Goal: Task Accomplishment & Management: Manage account settings

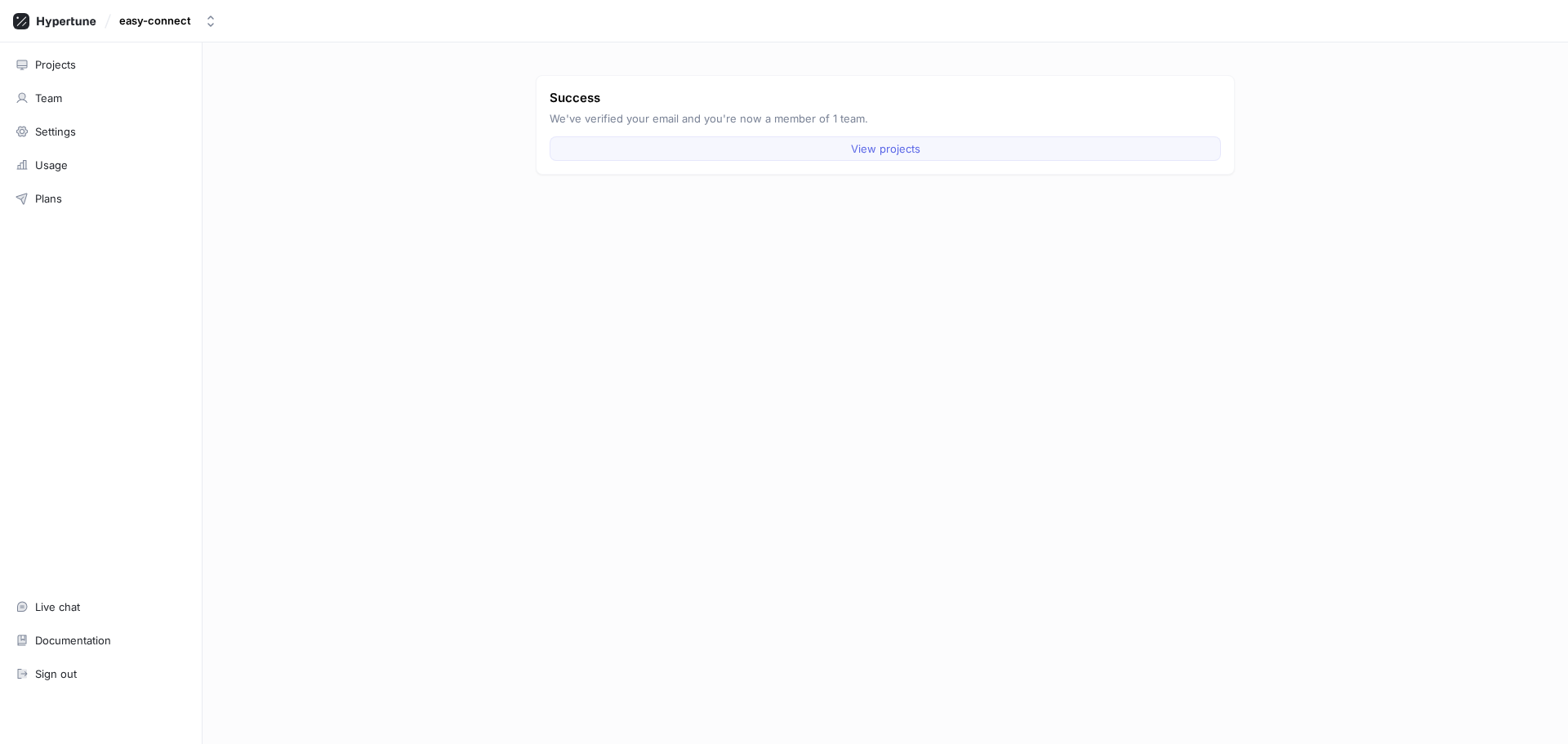
click at [884, 156] on button "View projects" at bounding box center [885, 149] width 671 height 25
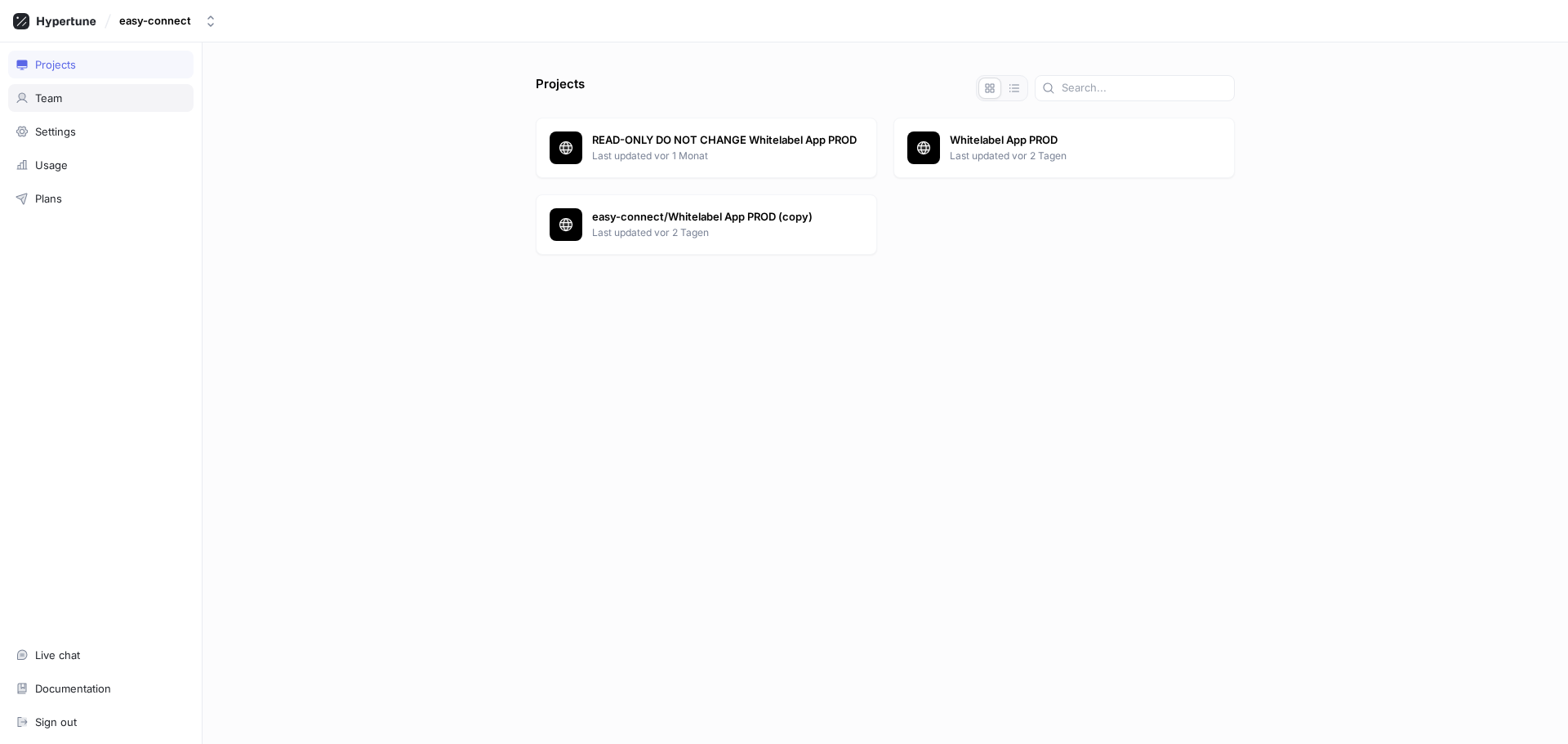
click at [101, 105] on div "Team" at bounding box center [101, 97] width 186 height 27
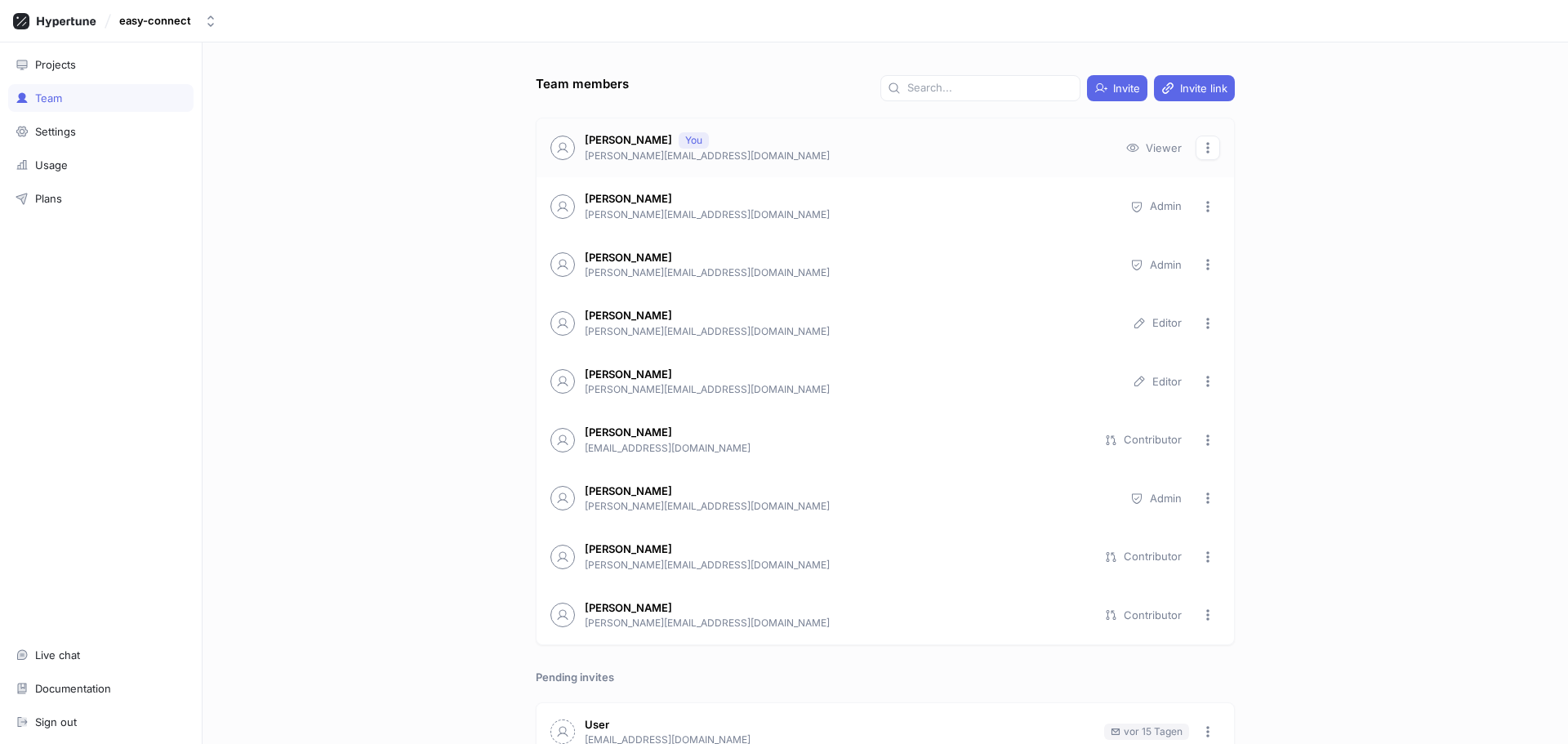
click at [1201, 146] on icon "button" at bounding box center [1208, 148] width 13 height 13
click at [1341, 170] on div "Team members Invite Invite link [PERSON_NAME] You [PERSON_NAME][EMAIL_ADDRESS][…" at bounding box center [885, 393] width 1365 height 702
click at [137, 127] on div "Settings" at bounding box center [100, 132] width 171 height 13
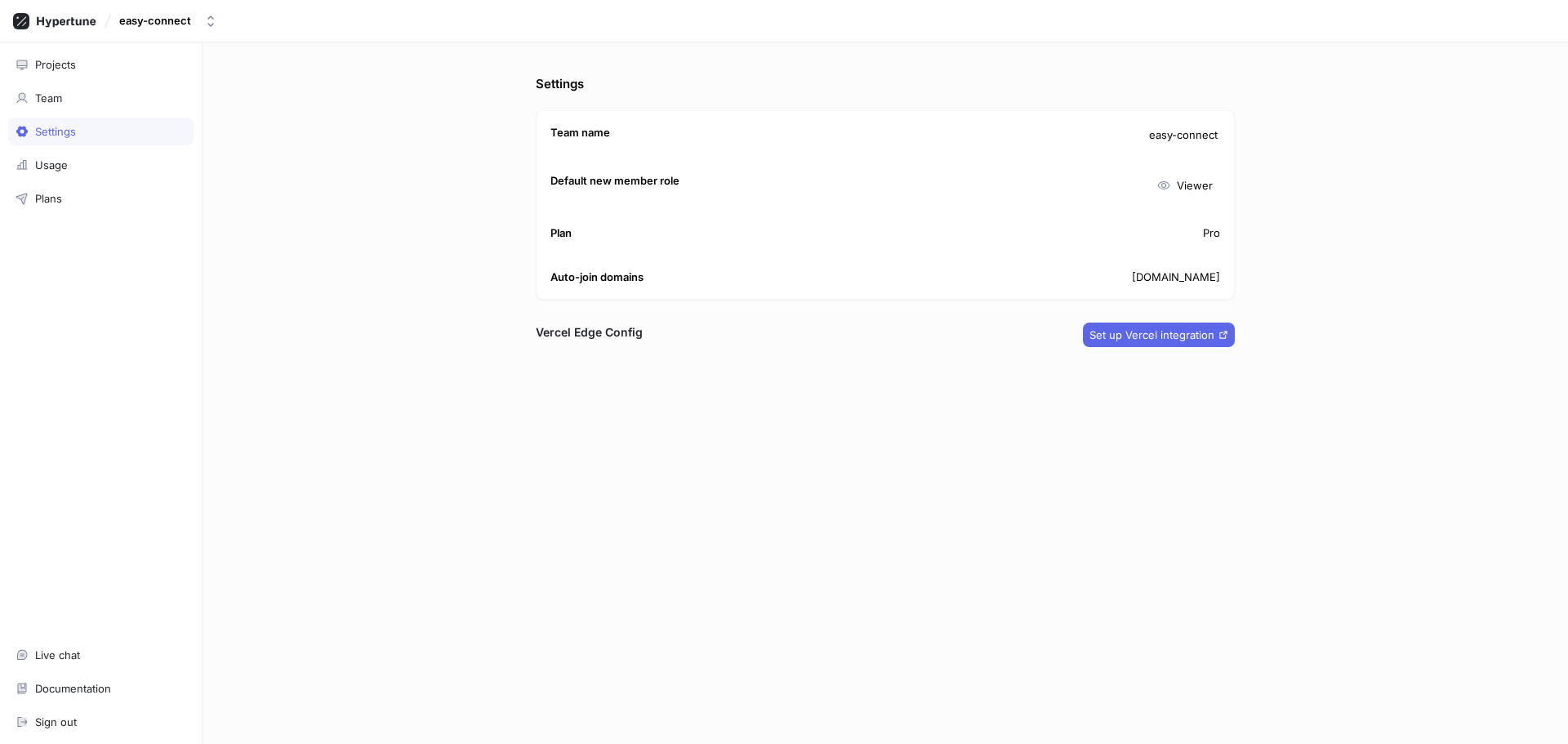
click at [1141, 184] on div "Default new member role Viewer" at bounding box center [885, 185] width 698 height 52
click at [1263, 191] on div "Settings Team name easy-connect Default new member role Viewer Plan Pro Auto-jo…" at bounding box center [885, 393] width 1365 height 702
drag, startPoint x: 1226, startPoint y: 235, endPoint x: 1191, endPoint y: 240, distance: 35.4
click at [1187, 235] on div "Plan Pro" at bounding box center [885, 233] width 698 height 44
drag, startPoint x: 1208, startPoint y: 270, endPoint x: 1172, endPoint y: 270, distance: 36.0
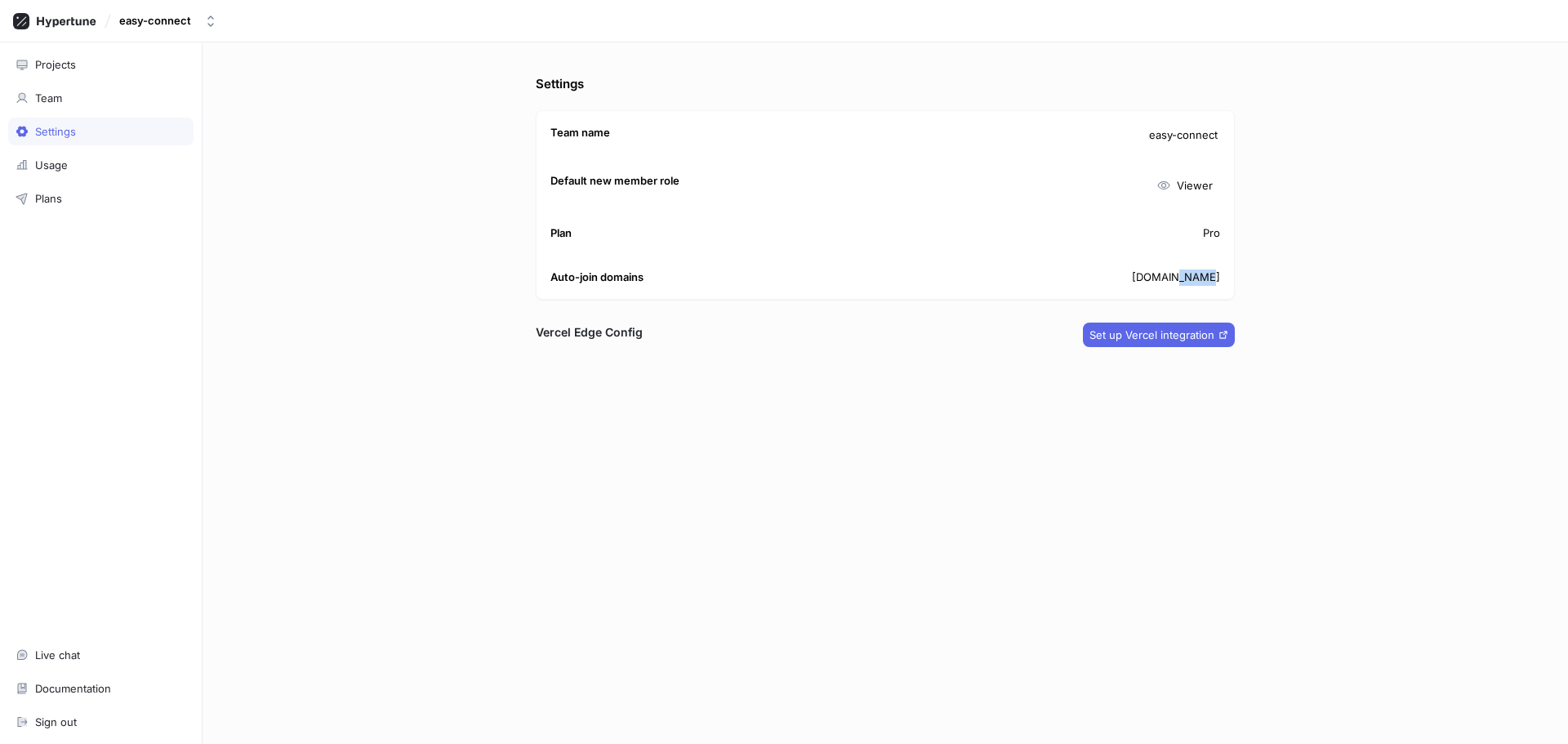
click at [1172, 270] on div "Auto-join domains easy-connect.io" at bounding box center [885, 277] width 698 height 44
click at [200, 215] on div "Projects Team Settings Usage Plans Live chat Documentation Sign out" at bounding box center [101, 393] width 203 height 702
click at [97, 105] on div "Team" at bounding box center [101, 97] width 186 height 27
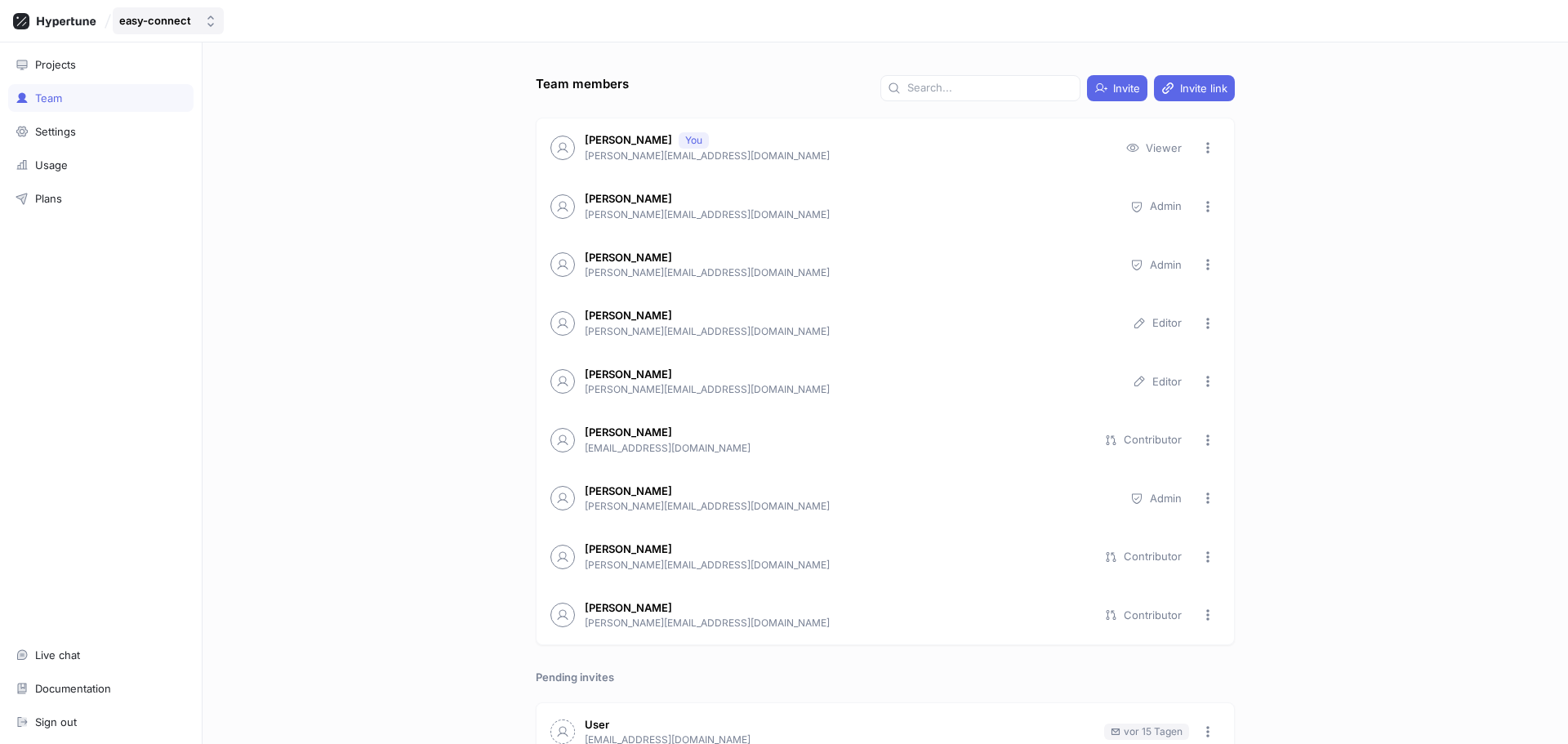
click at [170, 14] on div "easy-connect" at bounding box center [155, 21] width 72 height 14
click at [171, 15] on div "easy-connect" at bounding box center [155, 21] width 72 height 14
click at [95, 136] on div "Settings" at bounding box center [100, 132] width 171 height 13
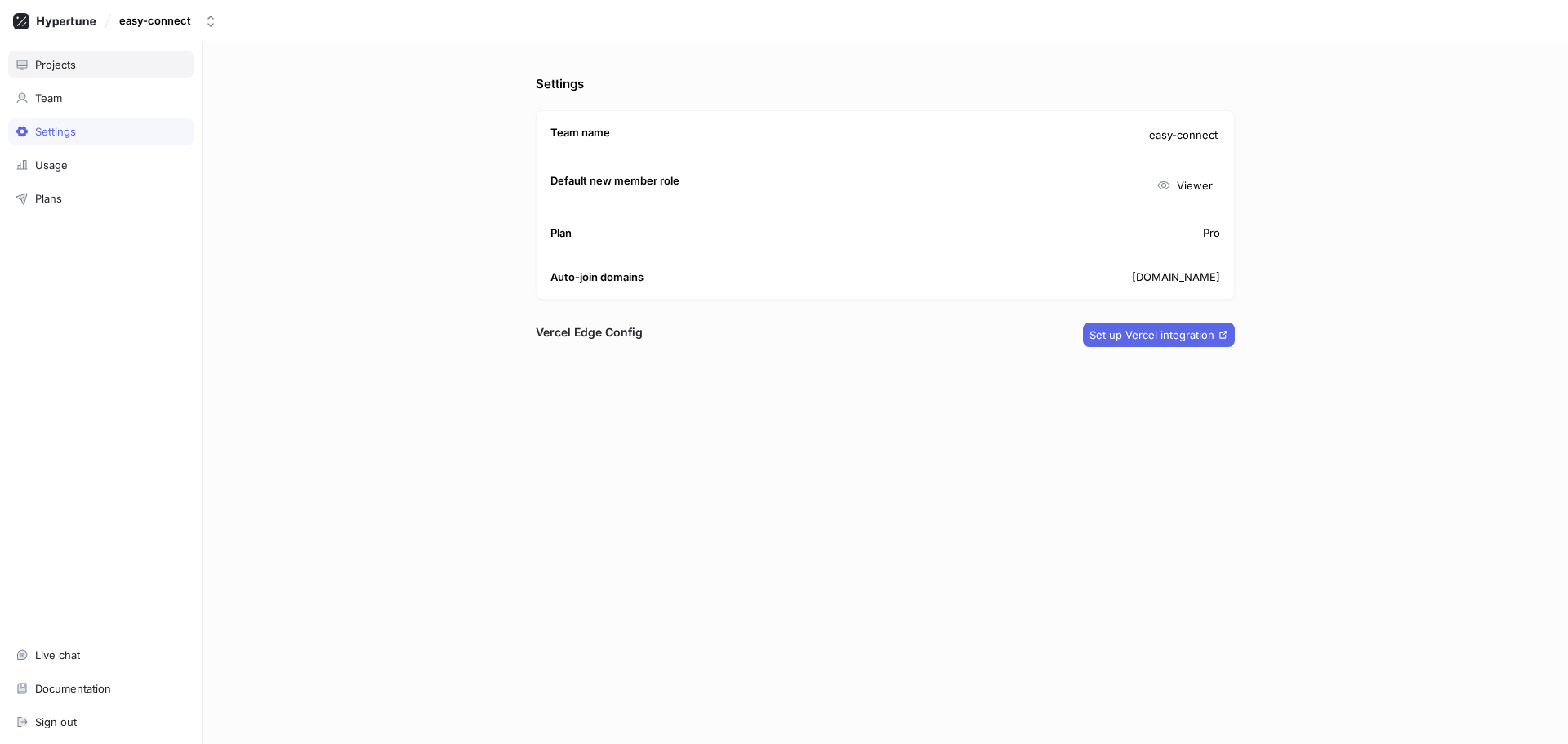
click at [94, 69] on div "Projects" at bounding box center [100, 64] width 171 height 13
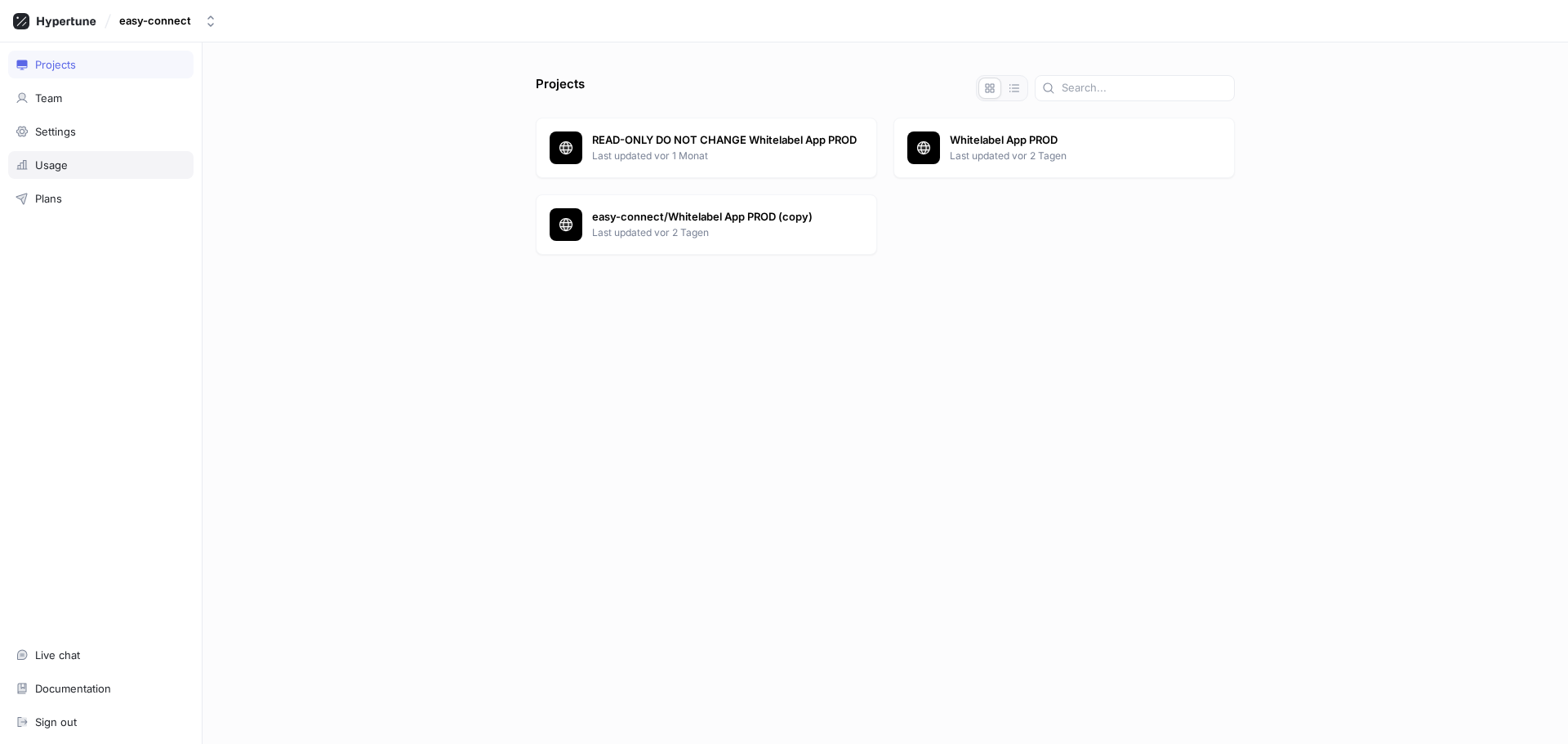
click at [110, 178] on div "Usage" at bounding box center [101, 164] width 186 height 27
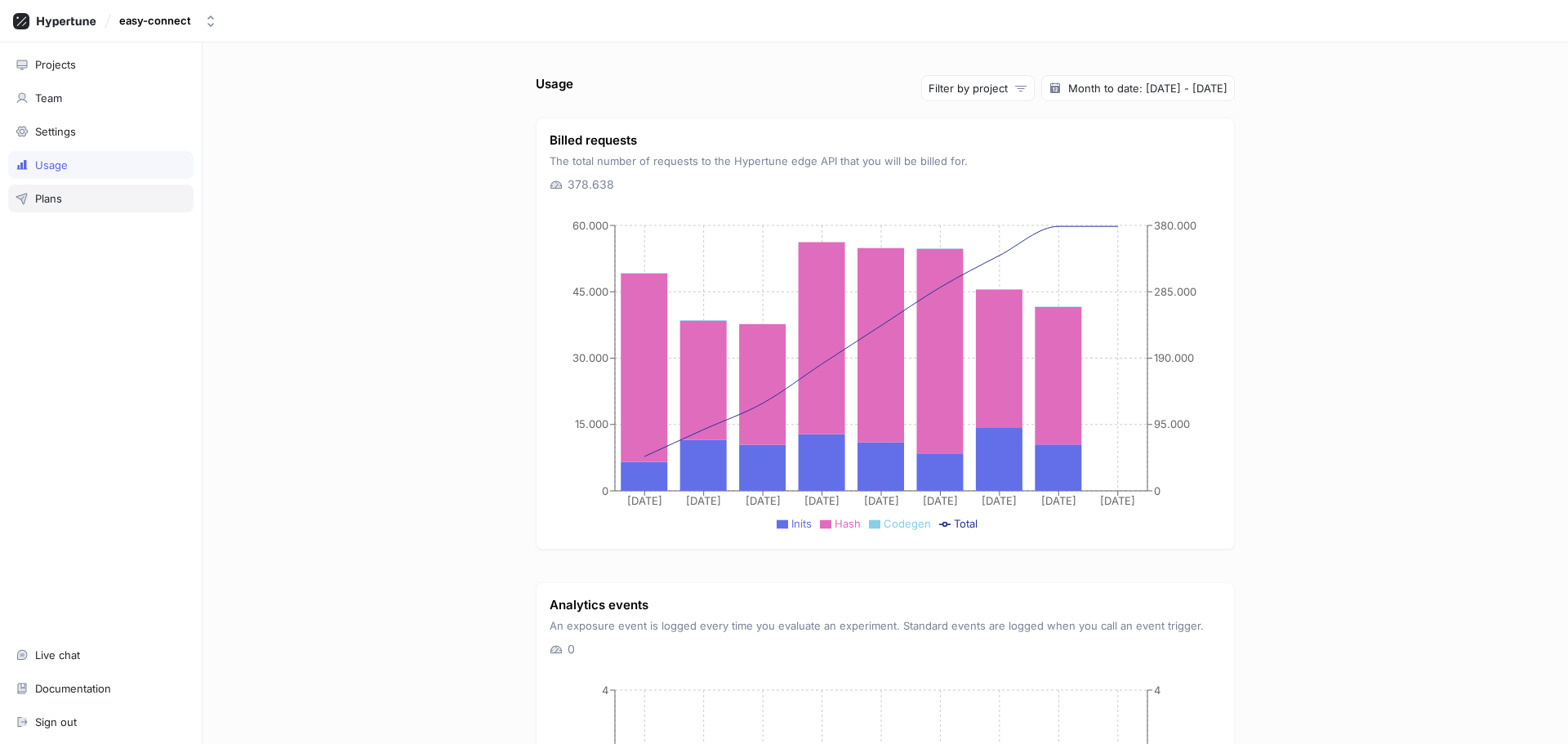
click at [112, 198] on div "Plans" at bounding box center [100, 199] width 171 height 13
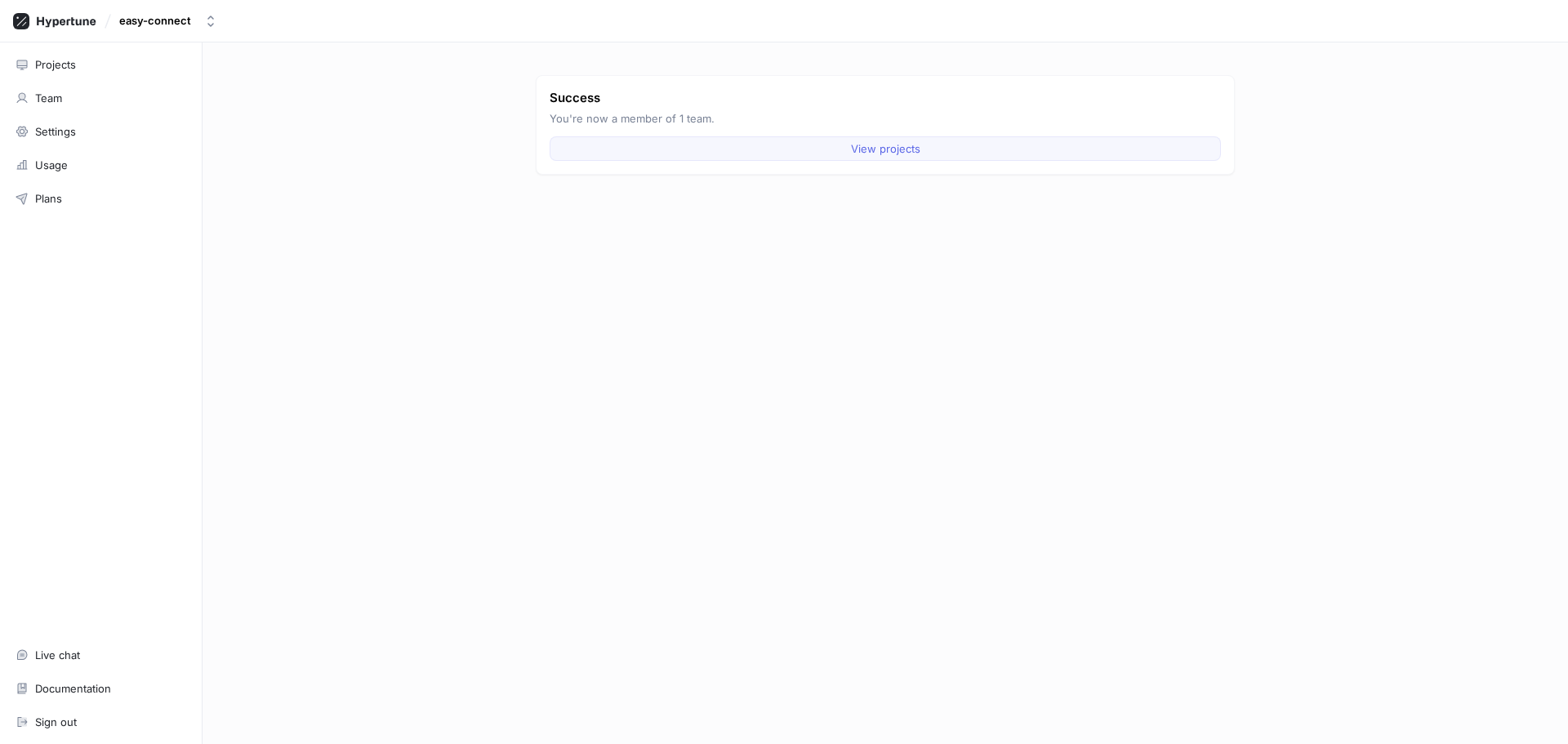
click at [899, 149] on span "View projects" at bounding box center [885, 148] width 70 height 9
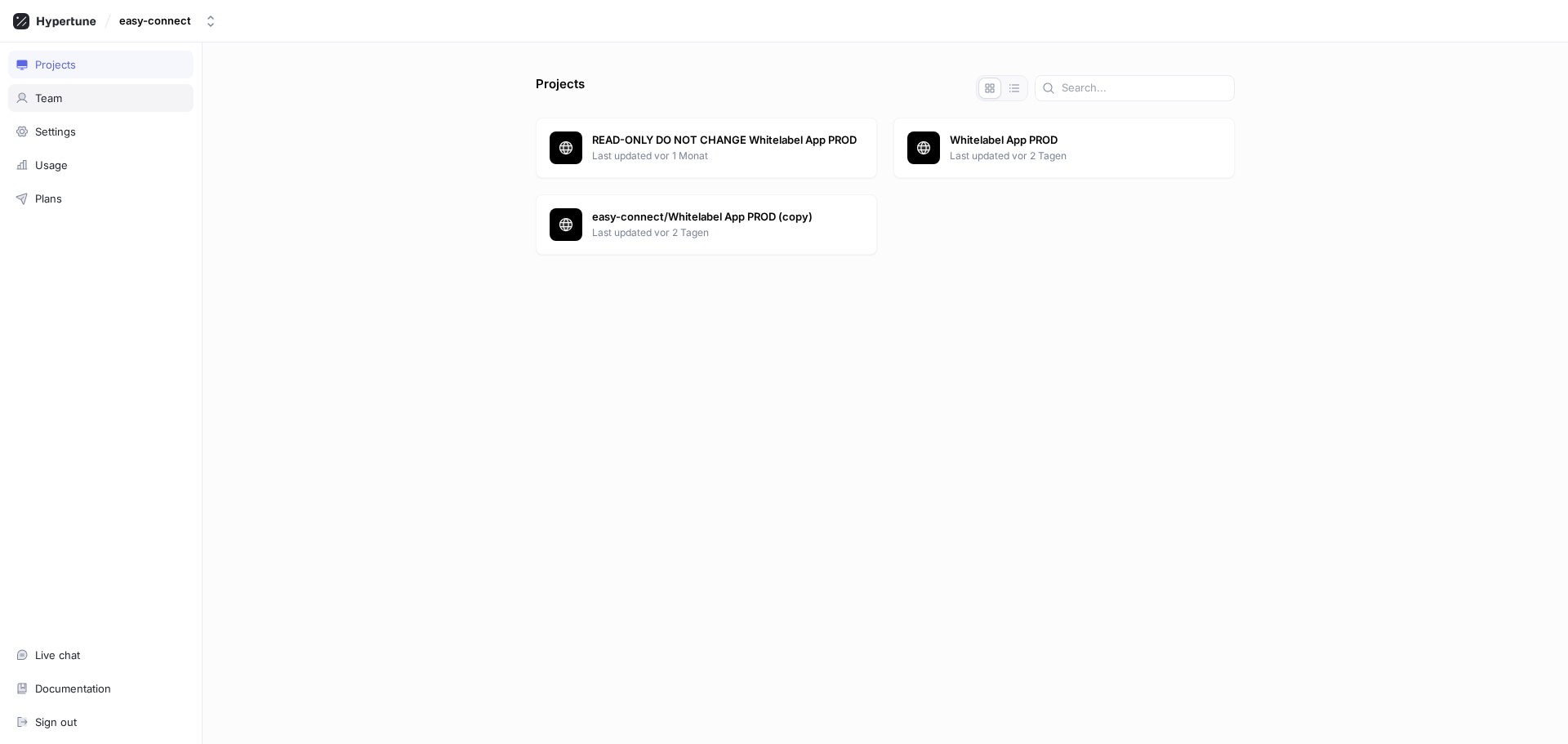
click at [80, 108] on div "Team" at bounding box center [101, 97] width 186 height 27
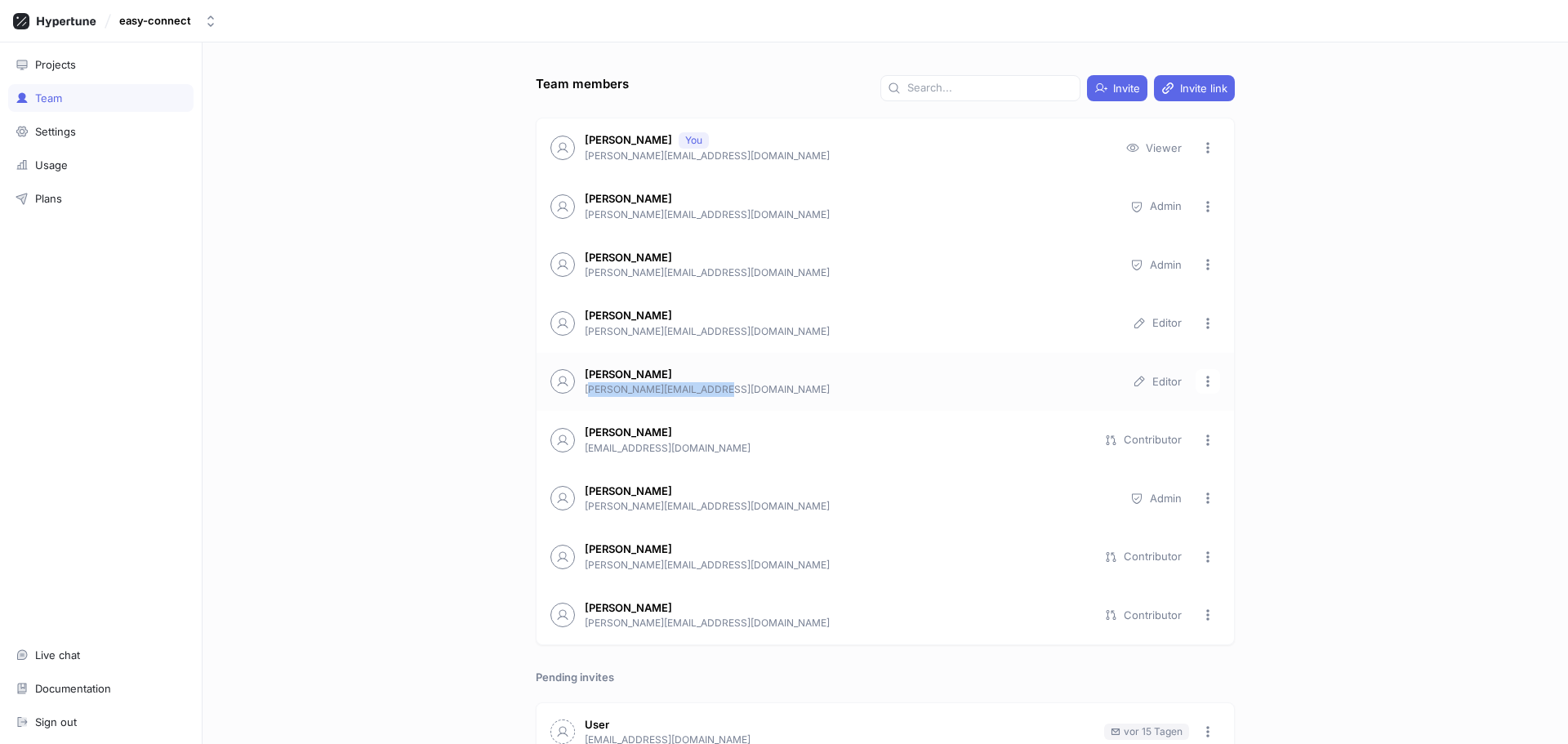
drag, startPoint x: 584, startPoint y: 389, endPoint x: 723, endPoint y: 394, distance: 139.1
click at [723, 394] on p "[PERSON_NAME][EMAIL_ADDRESS][DOMAIN_NAME]" at bounding box center [850, 389] width 531 height 15
click at [428, 389] on div "Team members Invite Invite link [PERSON_NAME] You [PERSON_NAME][EMAIL_ADDRESS][…" at bounding box center [885, 393] width 1365 height 702
drag, startPoint x: 575, startPoint y: 330, endPoint x: 759, endPoint y: 338, distance: 184.2
click at [759, 338] on div "[PERSON_NAME] [PERSON_NAME][EMAIL_ADDRESS][DOMAIN_NAME] Editor" at bounding box center [885, 323] width 698 height 58
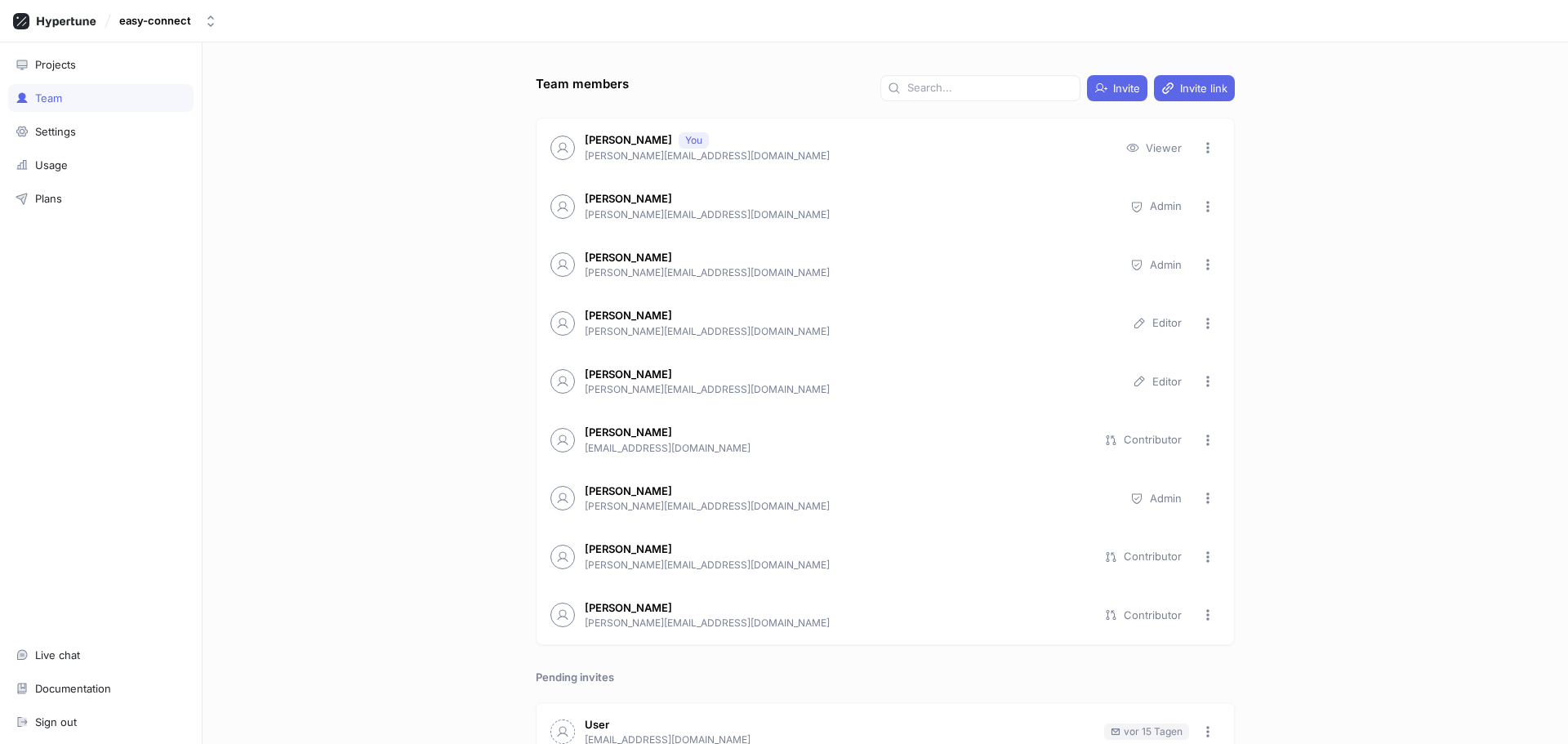
click at [433, 355] on div "Team members Invite Invite link [PERSON_NAME] You [PERSON_NAME][EMAIL_ADDRESS][…" at bounding box center [885, 393] width 1365 height 702
drag, startPoint x: 734, startPoint y: 510, endPoint x: 570, endPoint y: 489, distance: 165.3
click at [570, 489] on div "[PERSON_NAME] [PERSON_NAME][EMAIL_ADDRESS][DOMAIN_NAME] Admin" at bounding box center [885, 499] width 698 height 58
click at [404, 484] on div "Team members Invite Invite link [PERSON_NAME] You [PERSON_NAME][EMAIL_ADDRESS][…" at bounding box center [885, 393] width 1365 height 702
